Goal: Information Seeking & Learning: Learn about a topic

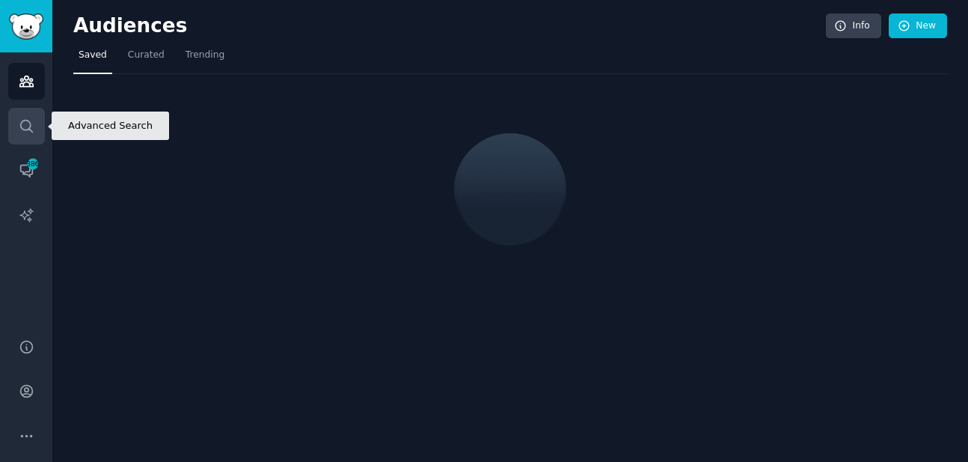
click at [33, 118] on icon "Sidebar" at bounding box center [27, 126] width 16 height 16
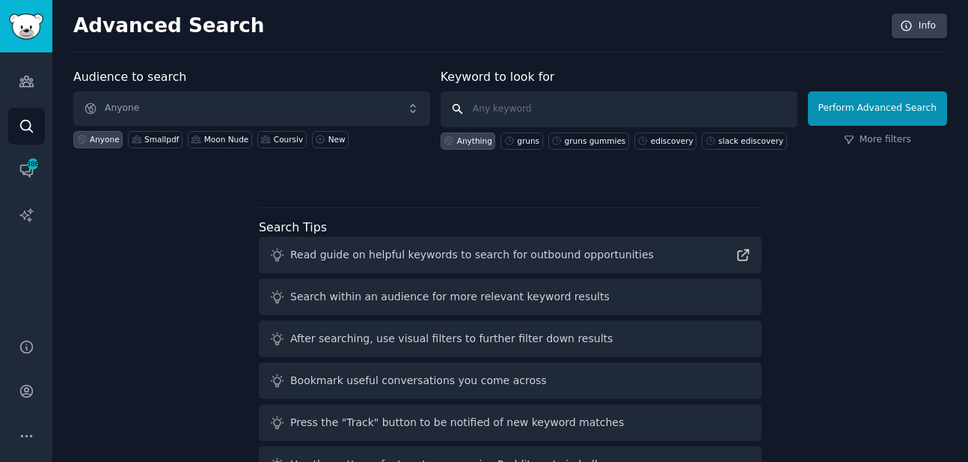
click at [518, 94] on input "text" at bounding box center [619, 109] width 357 height 36
type input "malwarebytes"
click button "Perform Advanced Search" at bounding box center [877, 108] width 139 height 34
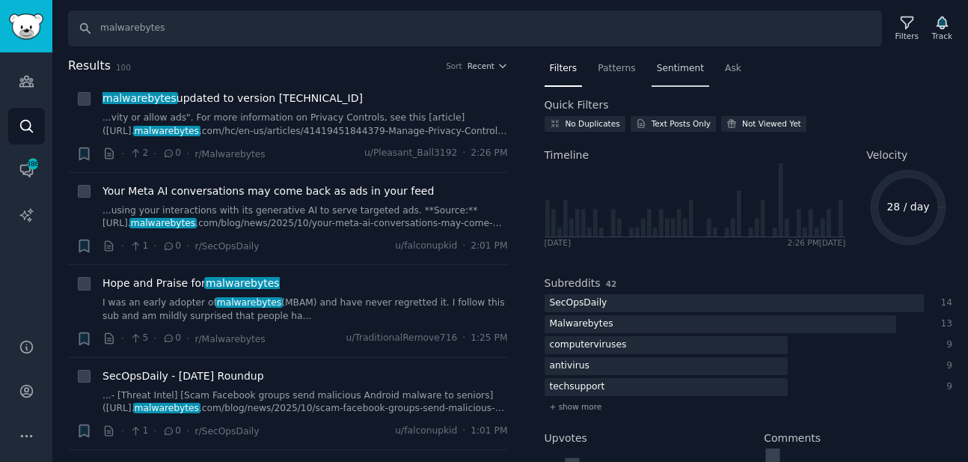
click at [662, 62] on span "Sentiment" at bounding box center [680, 68] width 47 height 13
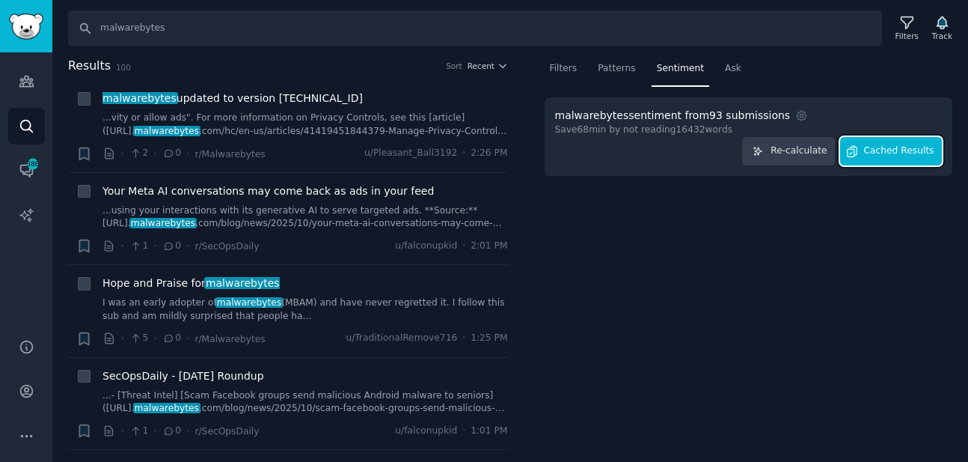
click at [871, 147] on span "Cached Results" at bounding box center [899, 150] width 70 height 13
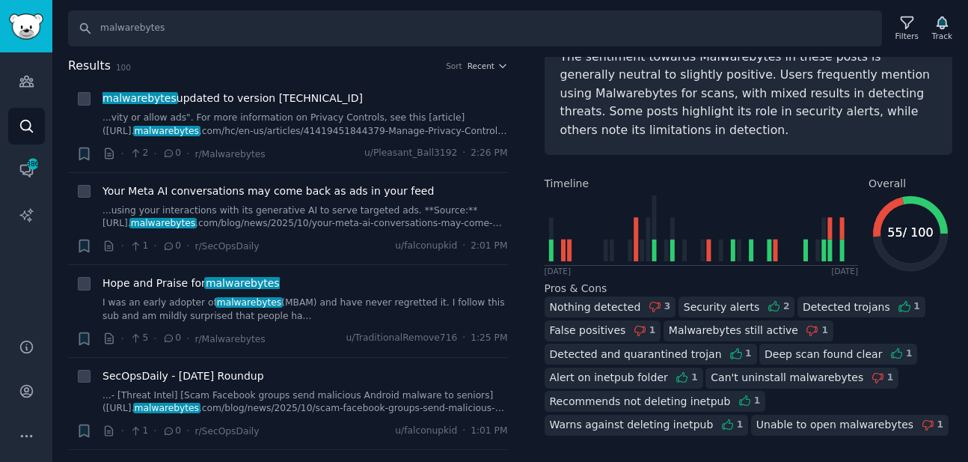
scroll to position [112, 0]
